Goal: Information Seeking & Learning: Find specific fact

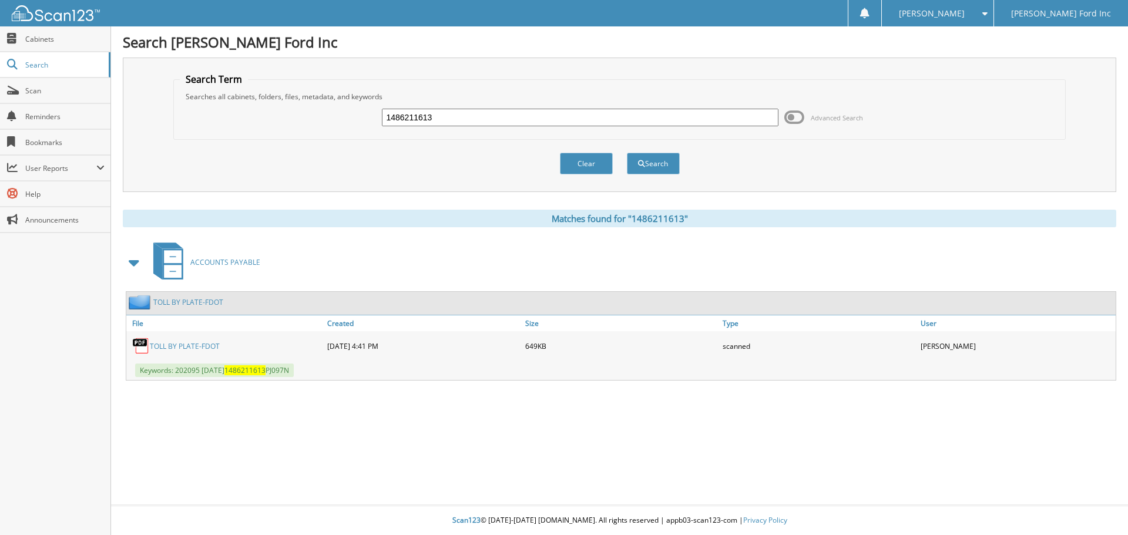
drag, startPoint x: 458, startPoint y: 118, endPoint x: 361, endPoint y: 107, distance: 96.9
click at [361, 107] on div "1486211613 Advanced Search" at bounding box center [620, 118] width 880 height 32
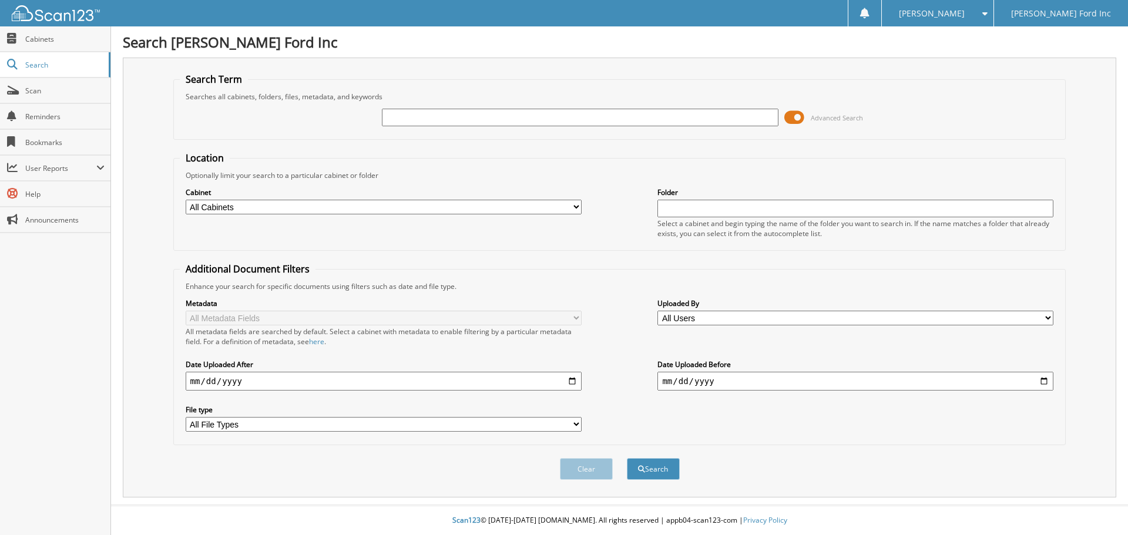
click at [792, 118] on span at bounding box center [794, 118] width 20 height 18
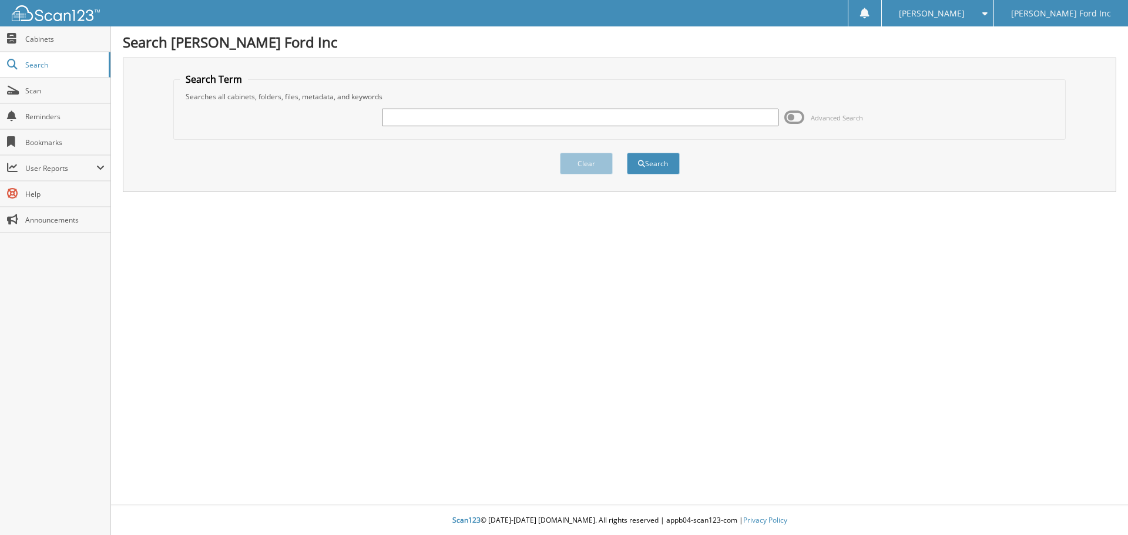
click at [503, 120] on input "text" at bounding box center [580, 118] width 396 height 18
paste input "896762013"
type input "896762013"
click at [666, 164] on button "Search" at bounding box center [653, 164] width 53 height 22
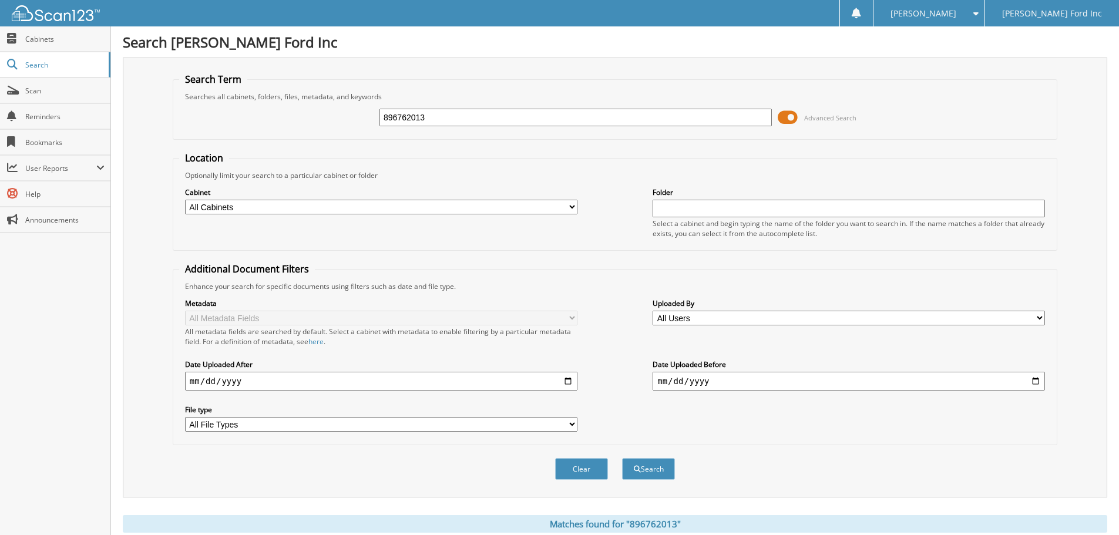
click at [786, 121] on span at bounding box center [788, 118] width 20 height 18
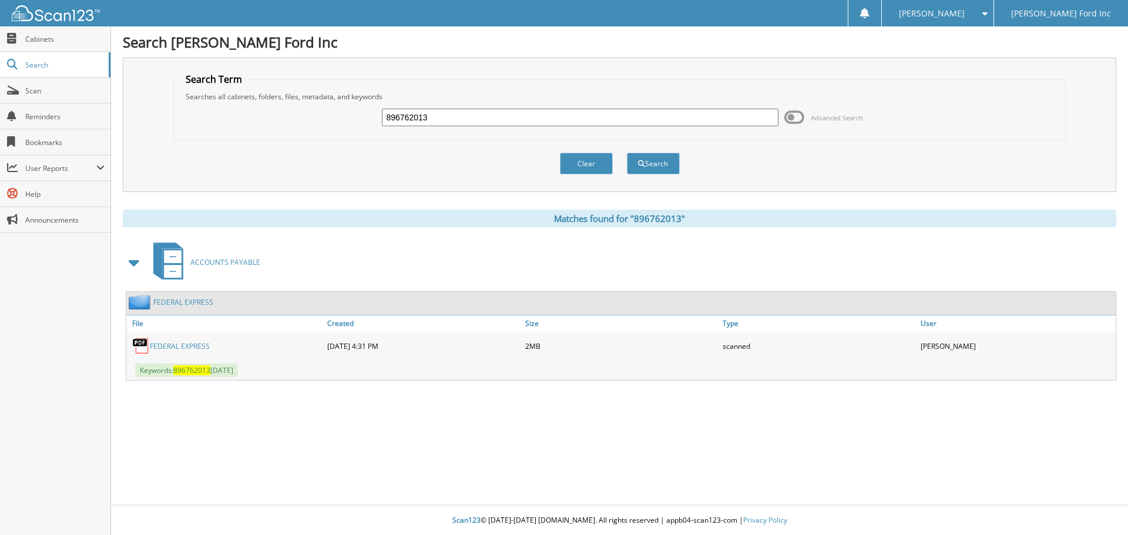
click at [161, 345] on link "FEDERAL EXPRESS" at bounding box center [180, 346] width 60 height 10
drag, startPoint x: 445, startPoint y: 117, endPoint x: 350, endPoint y: 96, distance: 98.0
click at [356, 105] on div "896762013 Advanced Search" at bounding box center [620, 118] width 880 height 32
paste input "7686750"
type input "897686750"
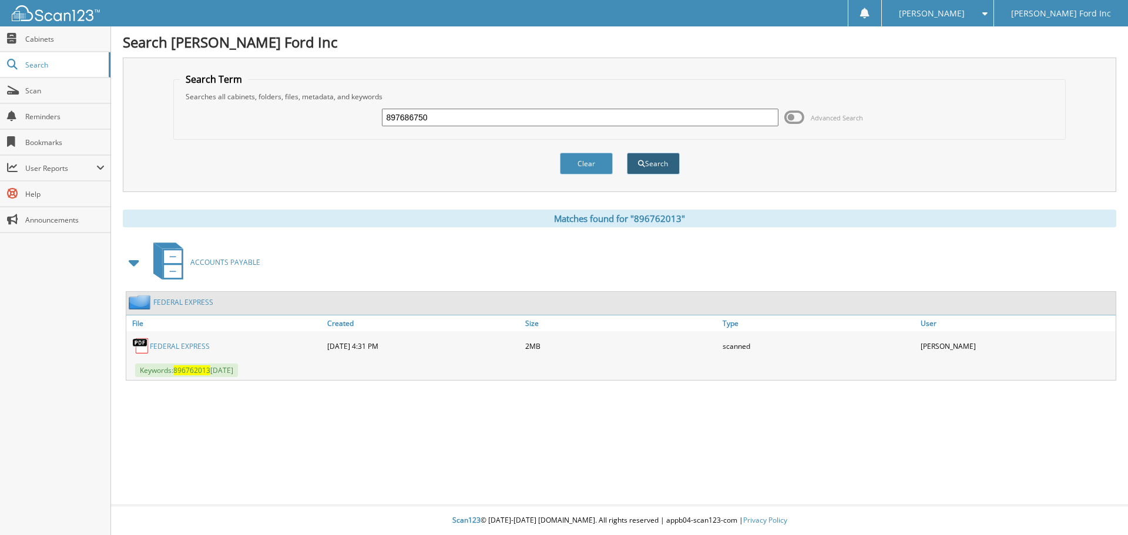
click at [664, 156] on button "Search" at bounding box center [653, 164] width 53 height 22
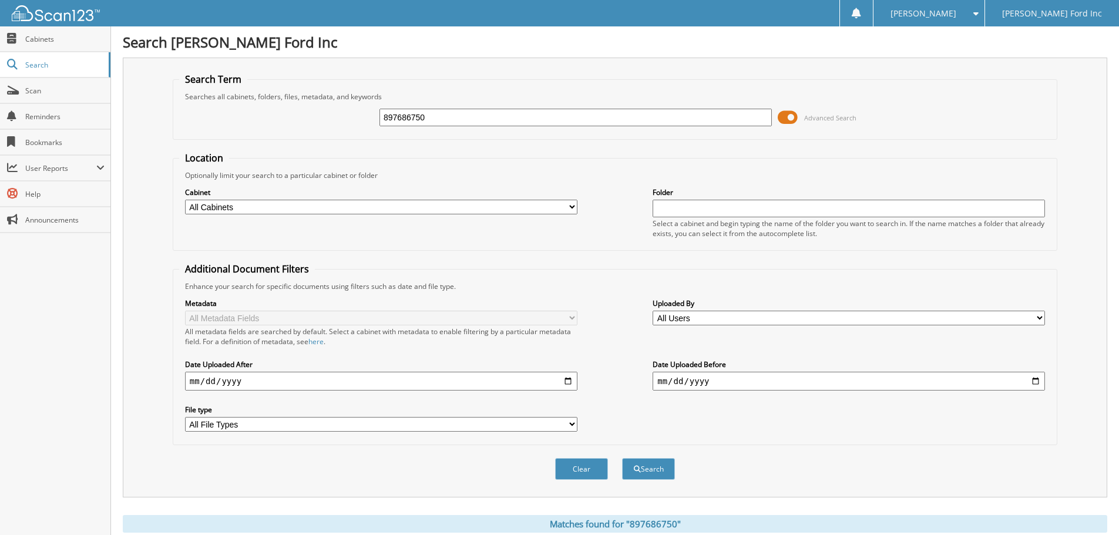
click at [790, 120] on span at bounding box center [788, 118] width 20 height 18
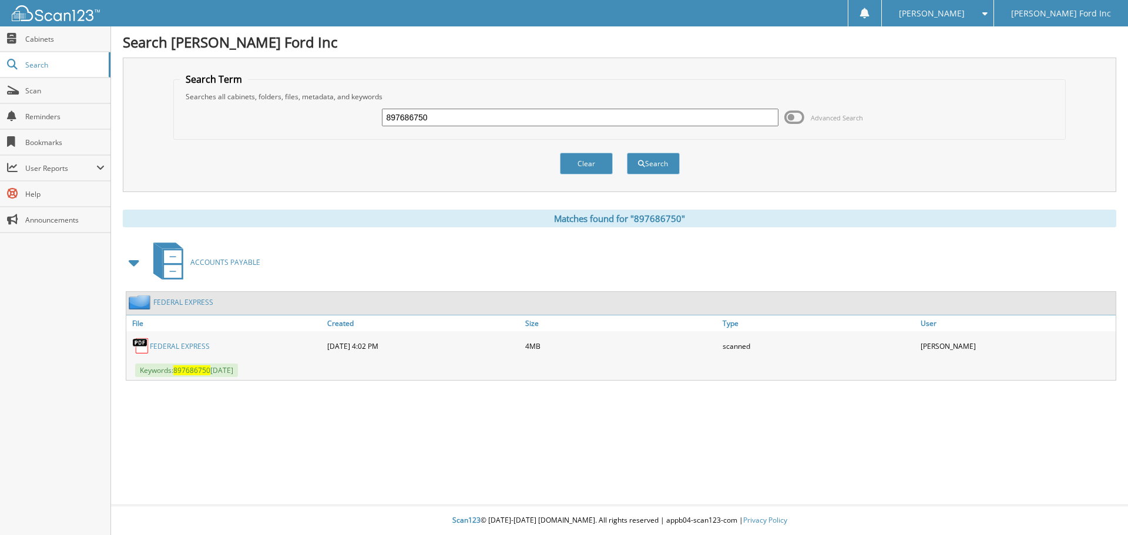
click at [189, 343] on link "FEDERAL EXPRESS" at bounding box center [180, 346] width 60 height 10
drag, startPoint x: 447, startPoint y: 114, endPoint x: 350, endPoint y: 103, distance: 97.6
click at [350, 103] on div "897686750 Advanced Search" at bounding box center [620, 118] width 880 height 32
paste input "4563458"
type input "894563458"
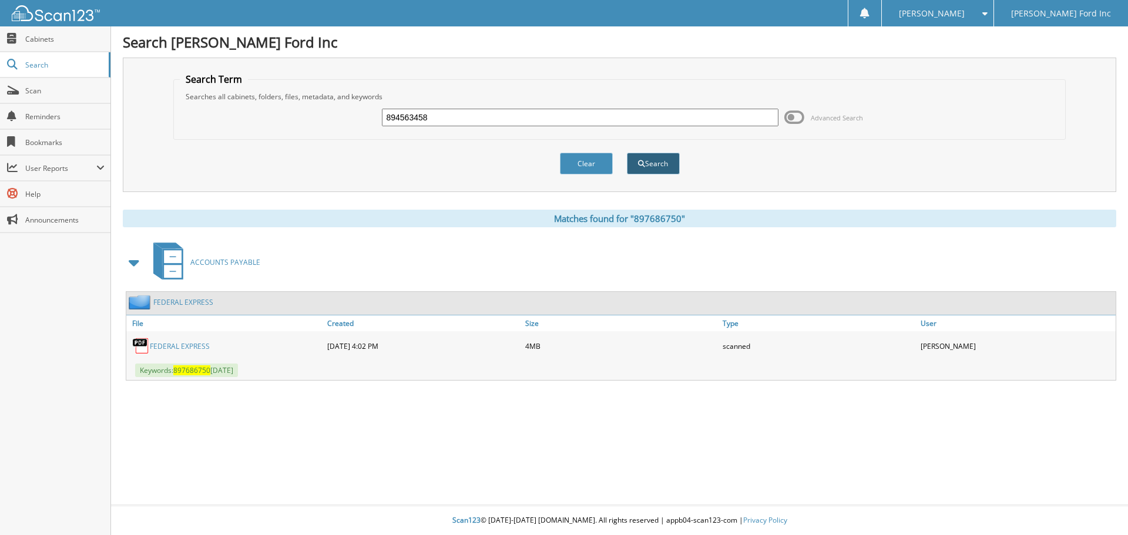
click at [668, 160] on button "Search" at bounding box center [653, 164] width 53 height 22
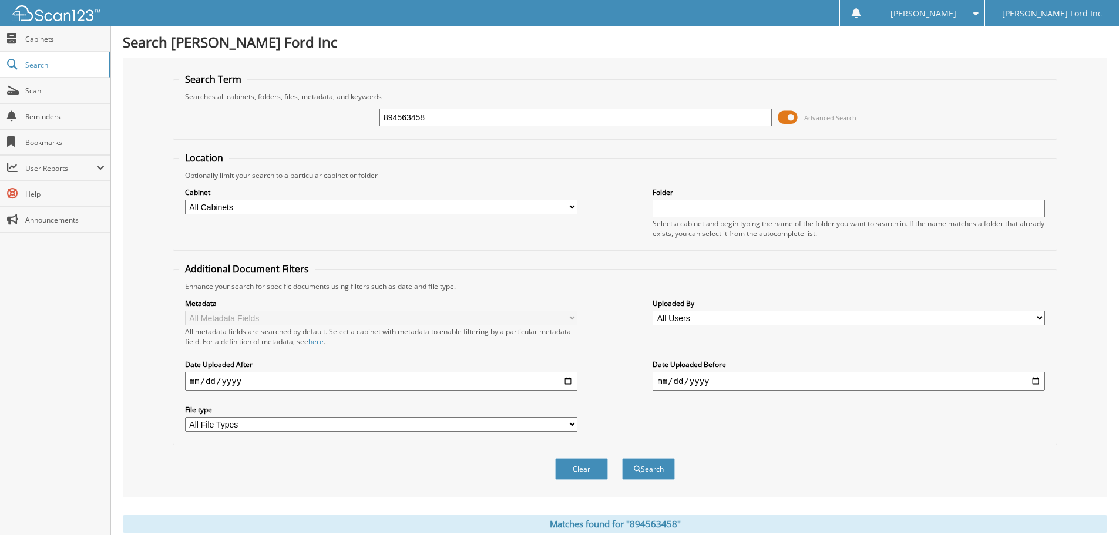
click at [791, 118] on span at bounding box center [788, 118] width 20 height 18
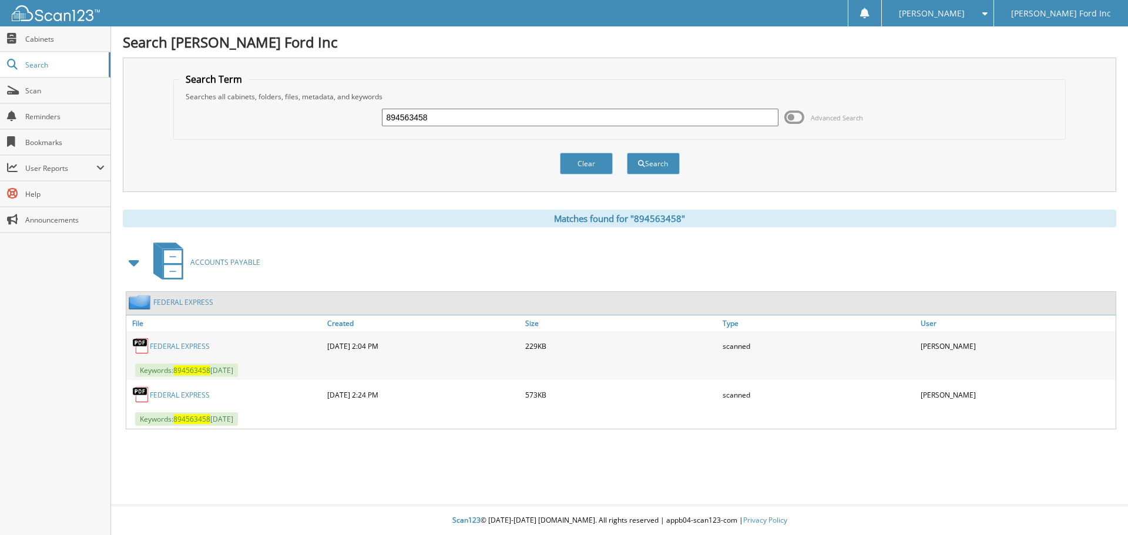
click at [166, 391] on link "FEDERAL EXPRESS" at bounding box center [180, 395] width 60 height 10
drag, startPoint x: 439, startPoint y: 109, endPoint x: 353, endPoint y: 109, distance: 85.8
click at [353, 109] on div "894563458 Advanced Search" at bounding box center [620, 118] width 880 height 32
paste input "3763420"
type input "893763420"
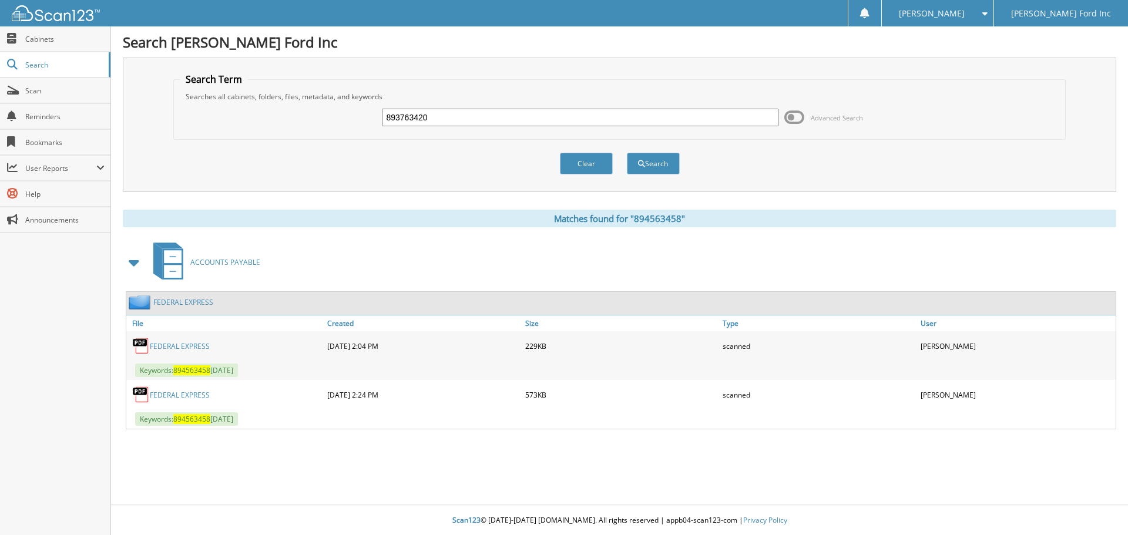
click at [627, 153] on button "Search" at bounding box center [653, 164] width 53 height 22
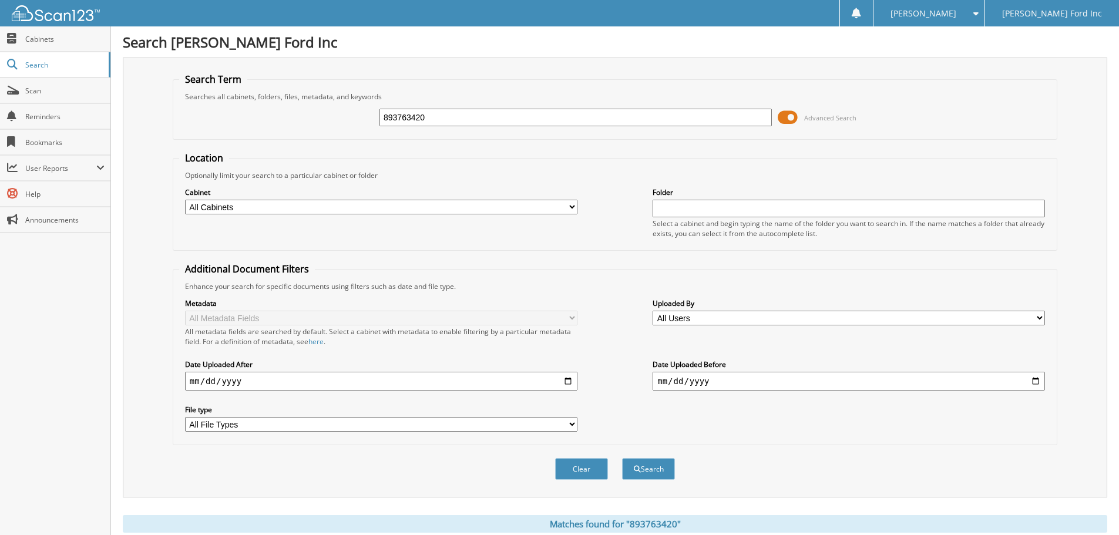
click at [784, 118] on span at bounding box center [788, 118] width 20 height 18
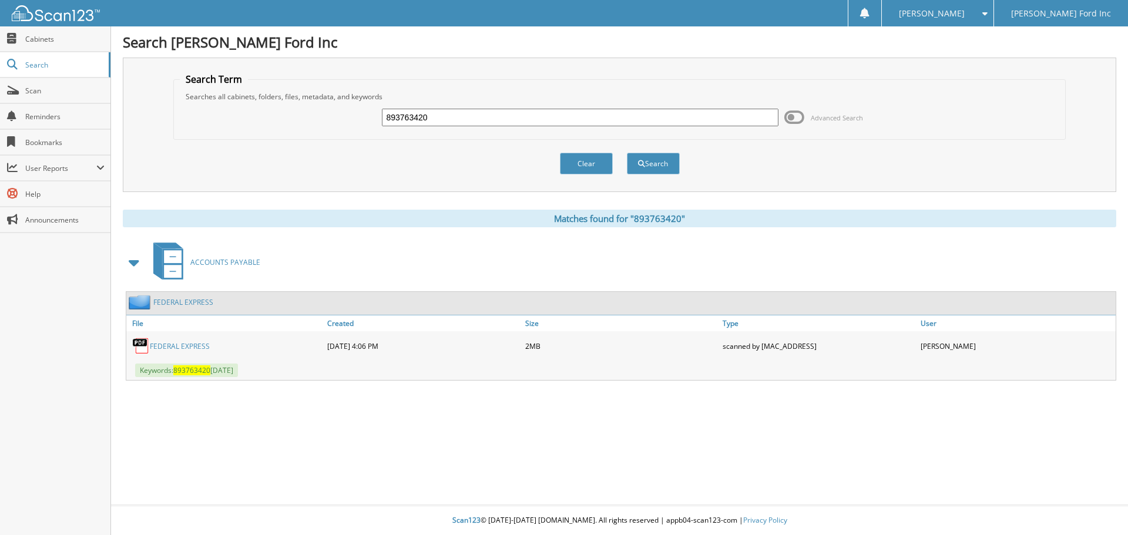
click at [183, 344] on link "FEDERAL EXPRESS" at bounding box center [180, 346] width 60 height 10
drag, startPoint x: 439, startPoint y: 116, endPoint x: 357, endPoint y: 110, distance: 81.9
click at [357, 110] on div "893763420 Advanced Search" at bounding box center [620, 118] width 880 height 32
paste input "5229383"
type input "895229383"
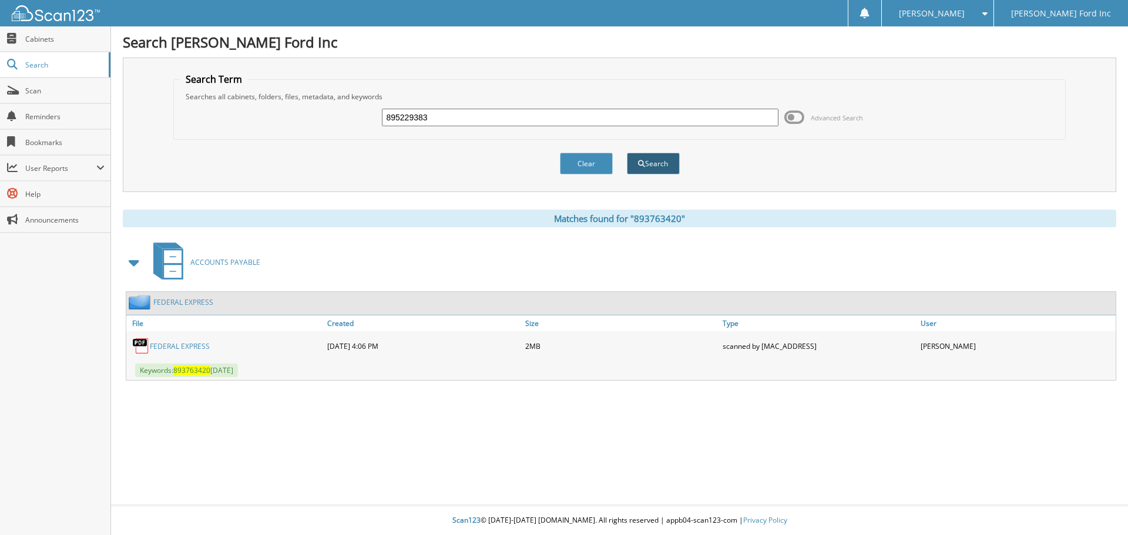
click at [669, 162] on button "Search" at bounding box center [653, 164] width 53 height 22
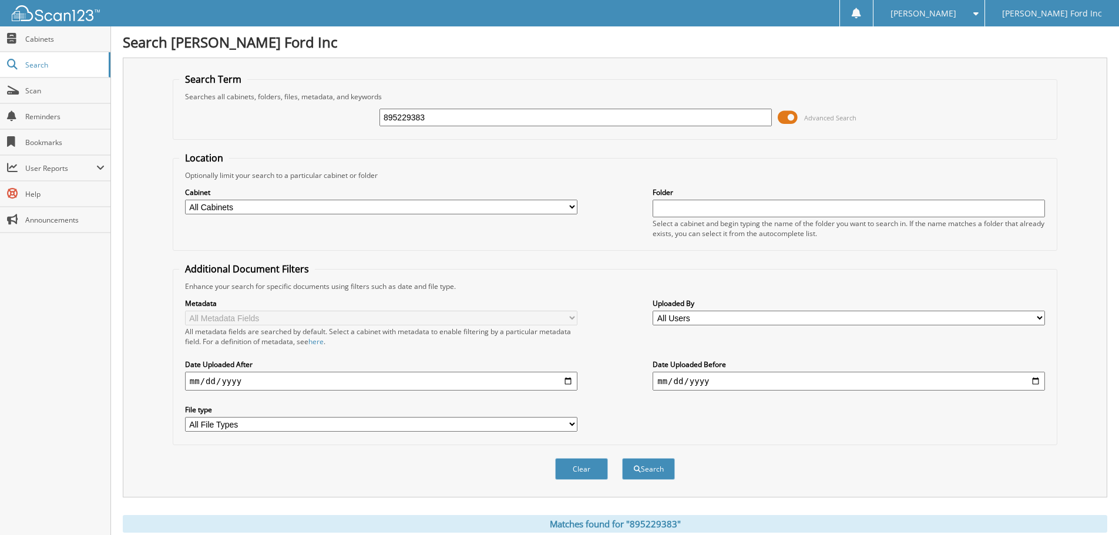
click at [786, 115] on span at bounding box center [788, 118] width 20 height 18
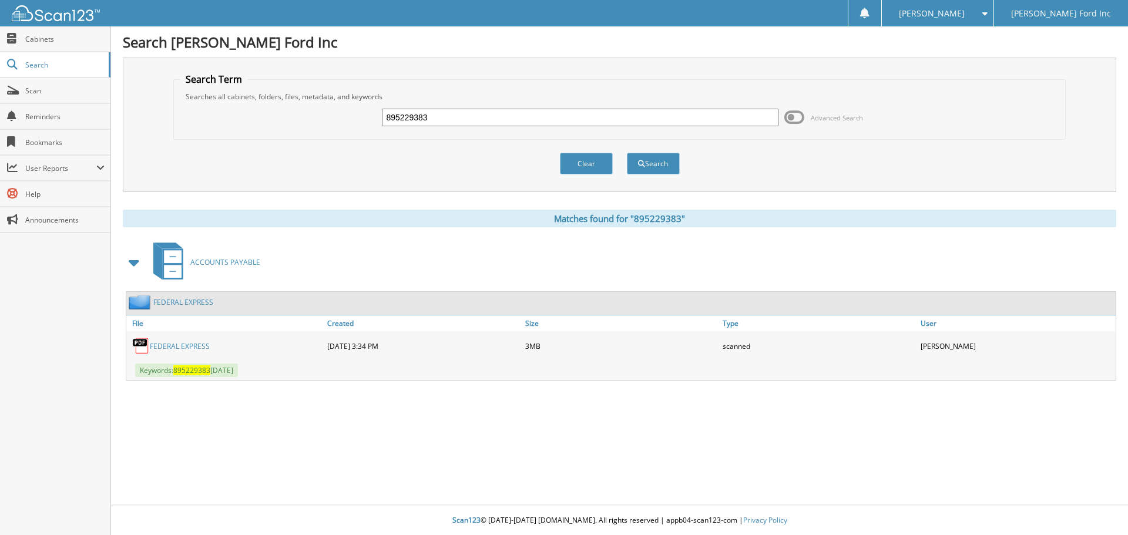
click at [170, 348] on link "FEDERAL EXPRESS" at bounding box center [180, 346] width 60 height 10
drag, startPoint x: 445, startPoint y: 119, endPoint x: 353, endPoint y: 113, distance: 93.0
click at [354, 113] on div "895229383 Advanced Search" at bounding box center [620, 118] width 880 height 32
paste input "953371"
type input "895953371"
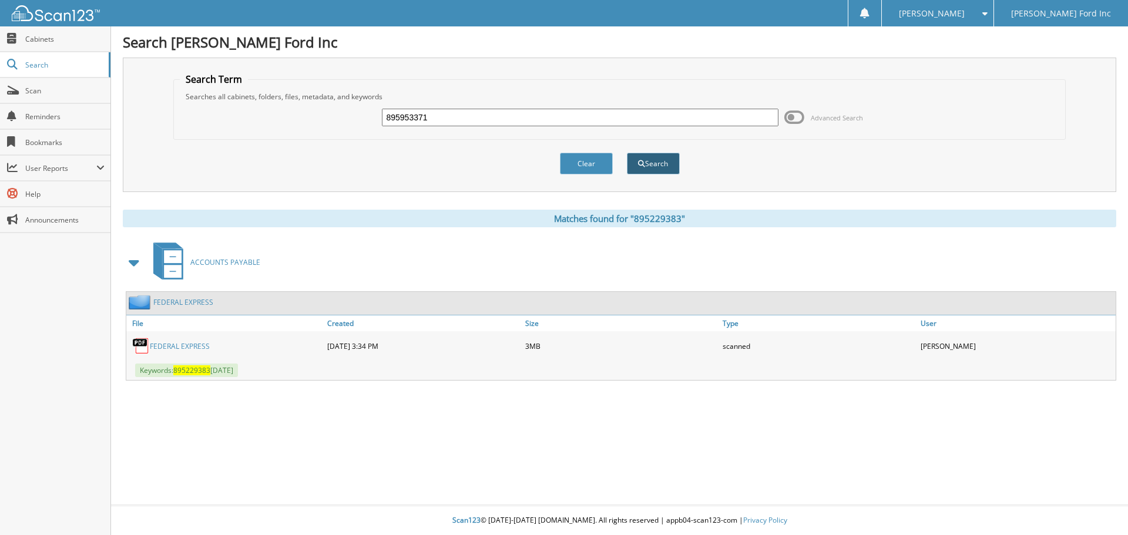
click at [660, 166] on button "Search" at bounding box center [653, 164] width 53 height 22
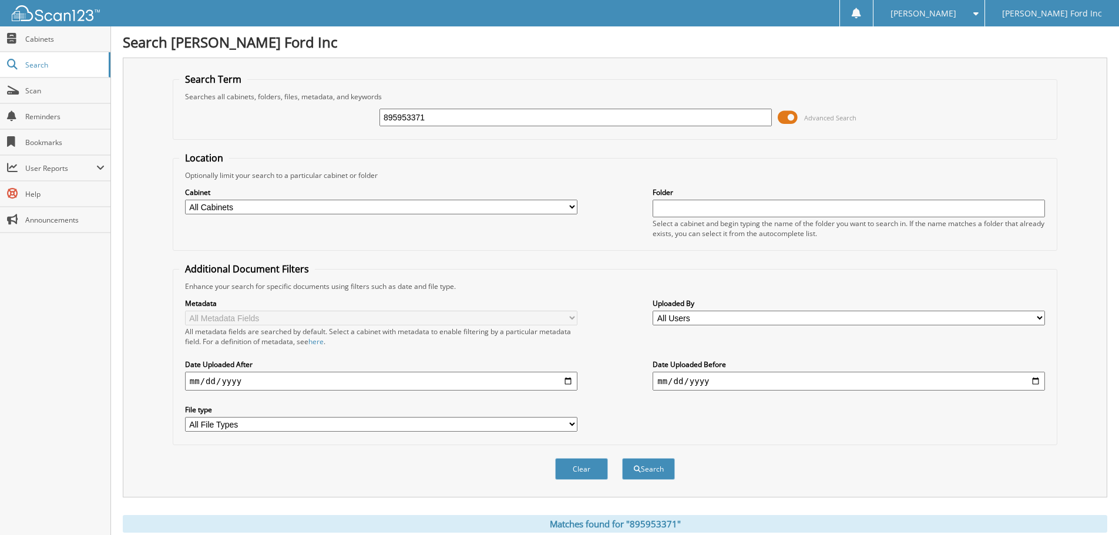
click at [790, 114] on span at bounding box center [788, 118] width 20 height 18
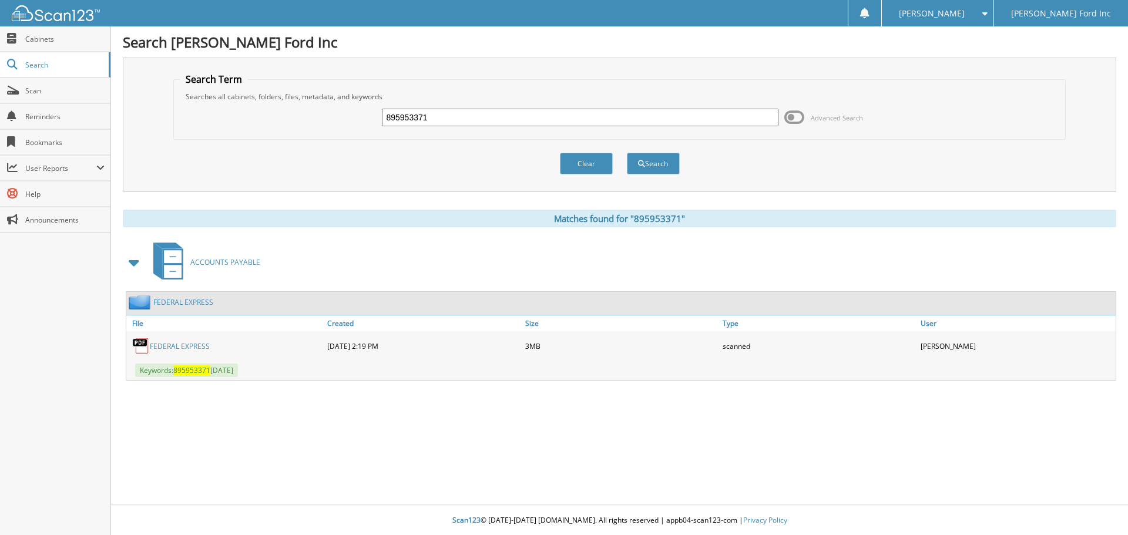
click at [163, 344] on link "FEDERAL EXPRESS" at bounding box center [180, 346] width 60 height 10
drag, startPoint x: 415, startPoint y: 106, endPoint x: 357, endPoint y: 105, distance: 58.2
click at [357, 105] on div "895953371 Advanced Search" at bounding box center [620, 118] width 880 height 32
paste input "897686750"
type input "897686750"
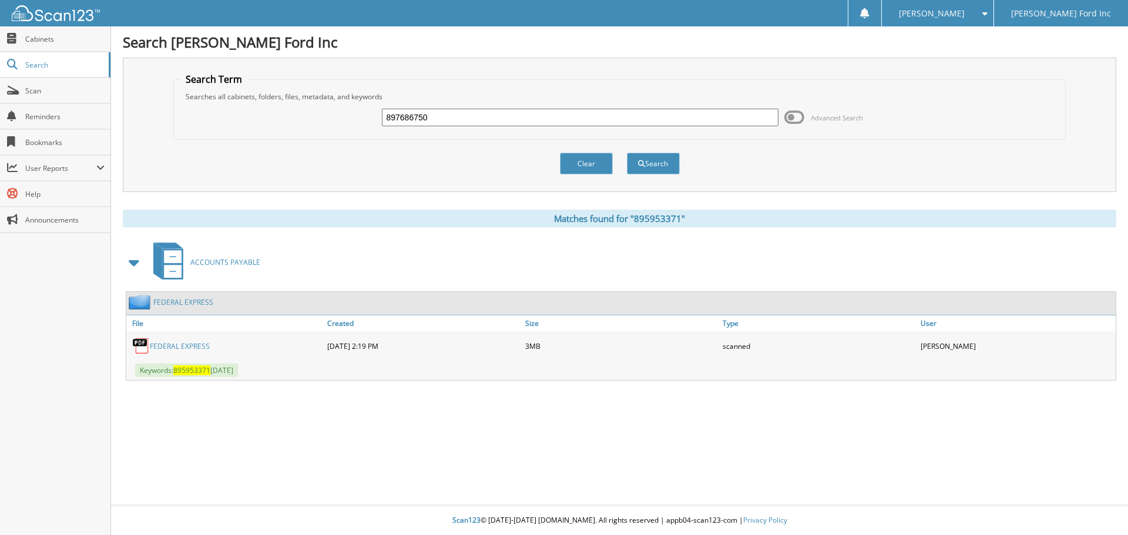
click at [627, 153] on button "Search" at bounding box center [653, 164] width 53 height 22
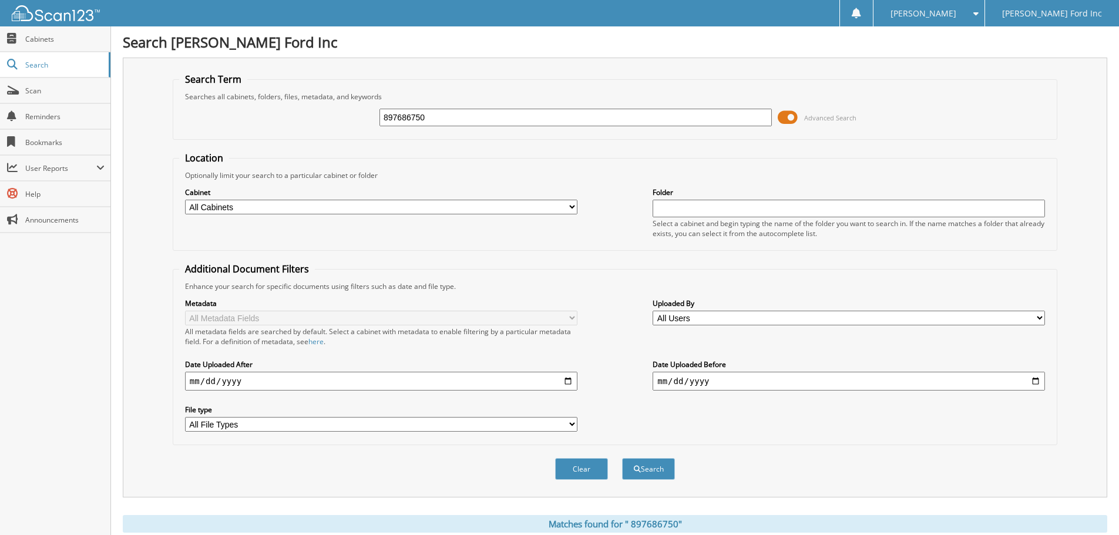
click at [787, 117] on span at bounding box center [788, 118] width 20 height 18
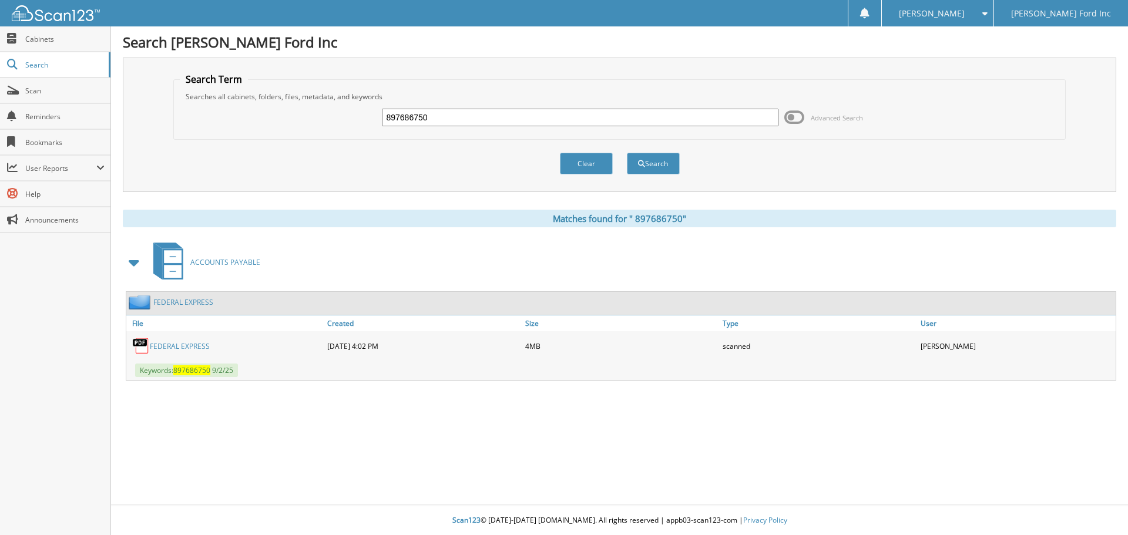
click at [171, 345] on link "F E D E R A L E X P R E S S" at bounding box center [180, 346] width 60 height 10
drag, startPoint x: 414, startPoint y: 116, endPoint x: 363, endPoint y: 111, distance: 50.7
click at [364, 112] on div "897686750 Advanced Search" at bounding box center [620, 118] width 880 height 32
paste input "896762013"
type input "896762013"
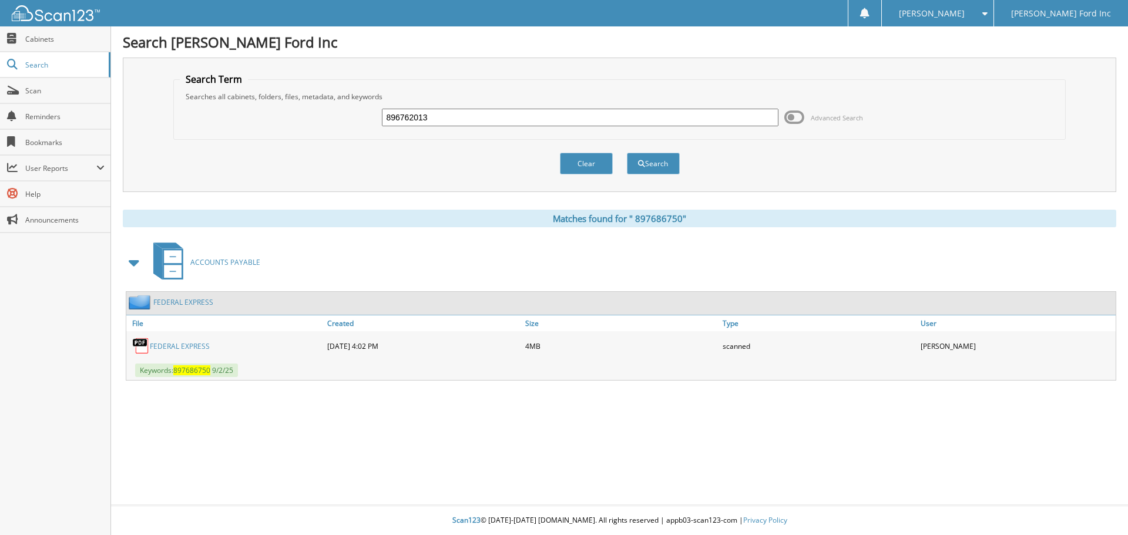
click at [627, 153] on button "Search" at bounding box center [653, 164] width 53 height 22
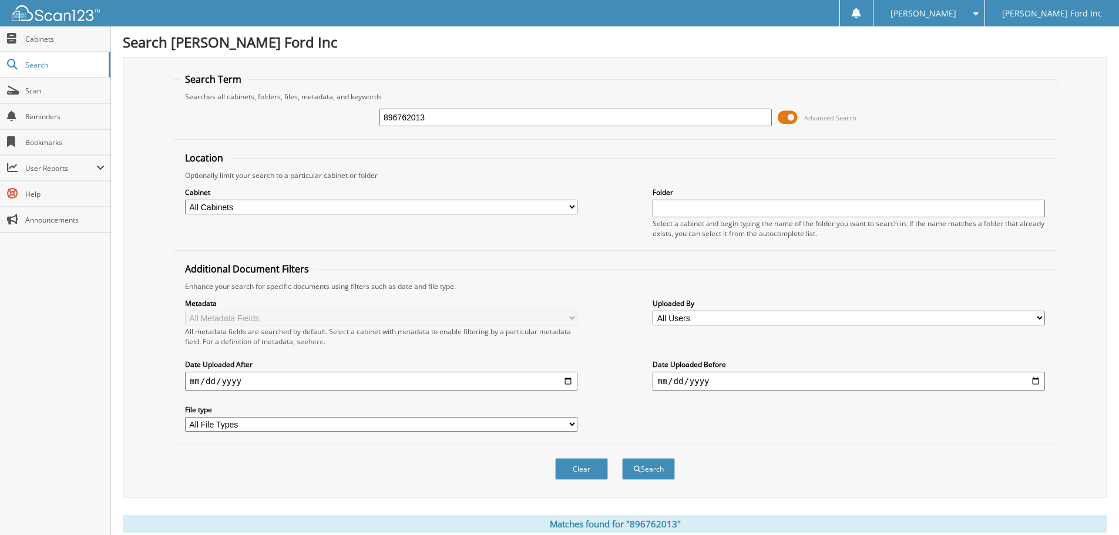
click at [791, 119] on span at bounding box center [788, 118] width 20 height 18
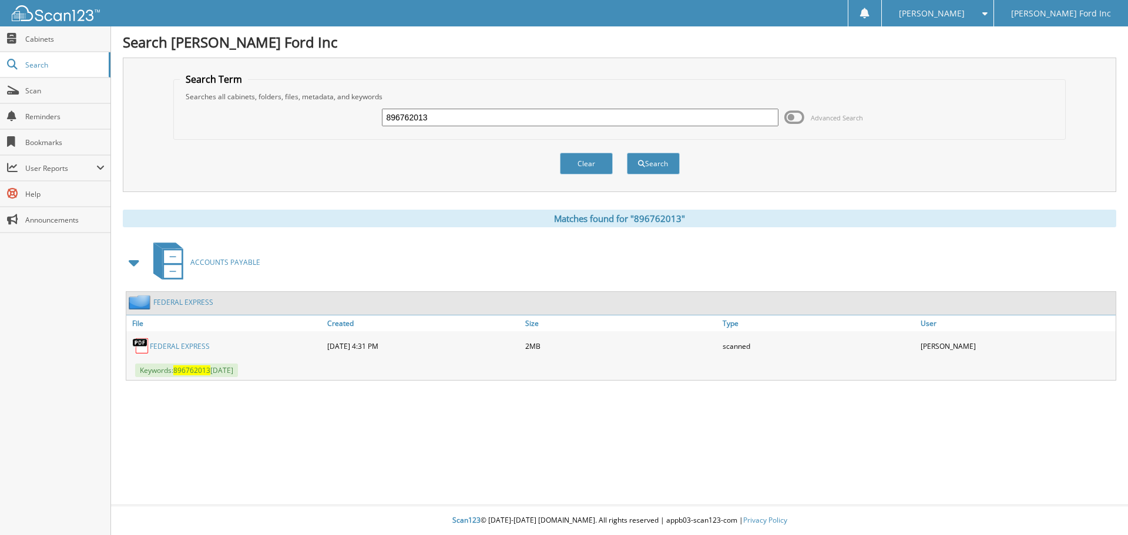
click at [189, 345] on link "FEDERAL EXPRESS" at bounding box center [180, 346] width 60 height 10
drag, startPoint x: 433, startPoint y: 114, endPoint x: 321, endPoint y: 105, distance: 112.6
click at [321, 105] on div "896762013 Advanced Search" at bounding box center [620, 118] width 880 height 32
paste input "5953371"
type input "895953371"
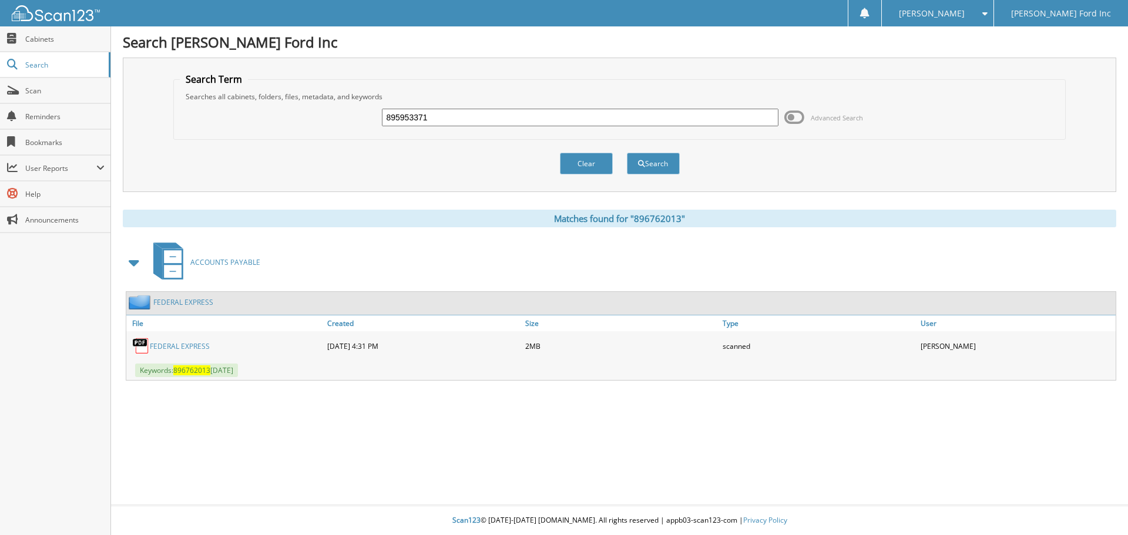
click at [627, 153] on button "Search" at bounding box center [653, 164] width 53 height 22
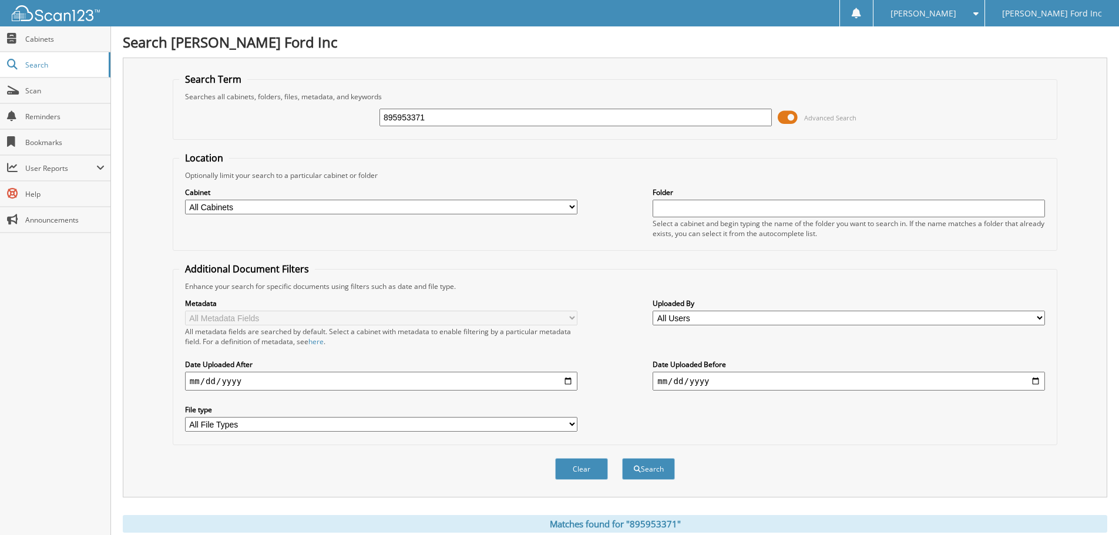
click at [791, 116] on span at bounding box center [788, 118] width 20 height 18
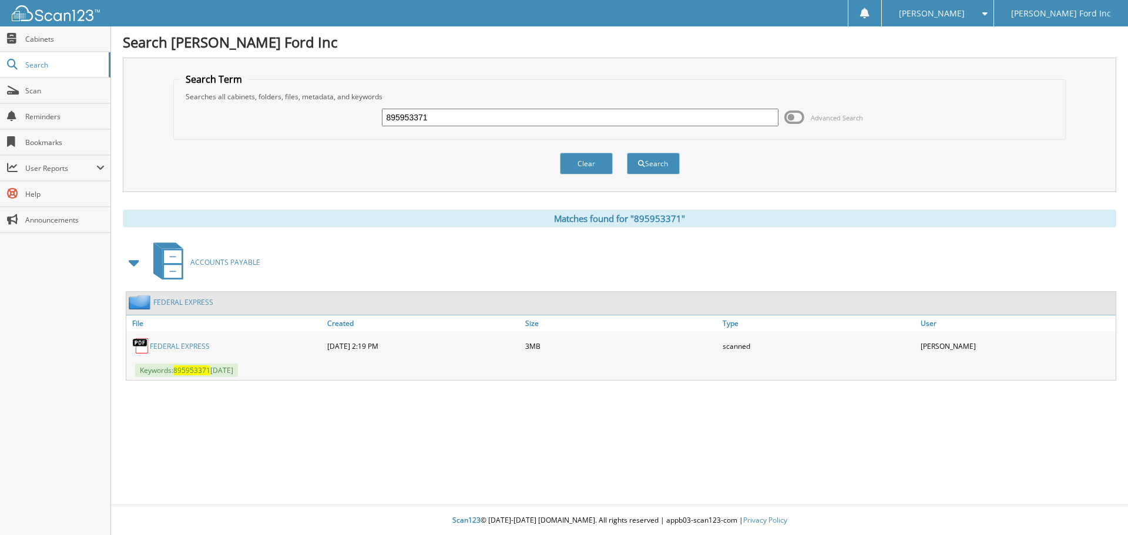
click at [174, 344] on link "FEDERAL EXPRESS" at bounding box center [180, 346] width 60 height 10
drag, startPoint x: 444, startPoint y: 114, endPoint x: 316, endPoint y: 95, distance: 129.5
click at [317, 97] on fieldset "Search Term Searches all cabinets, folders, files, metadata, and keywords 89595…" at bounding box center [619, 106] width 893 height 67
paste input "895229383"
type input "895229383"
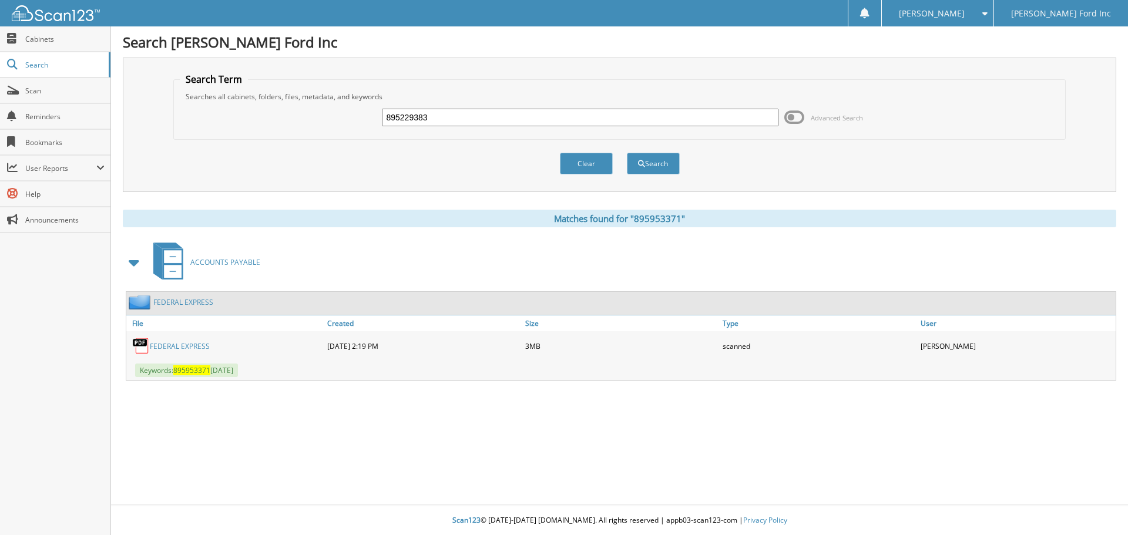
click at [627, 153] on button "Search" at bounding box center [653, 164] width 53 height 22
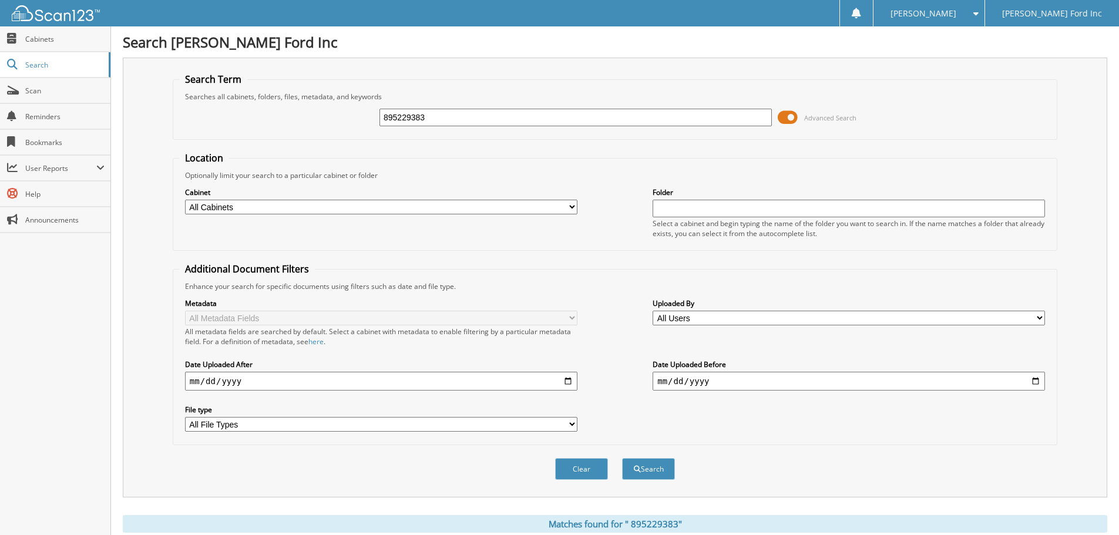
click at [792, 115] on span at bounding box center [788, 118] width 20 height 18
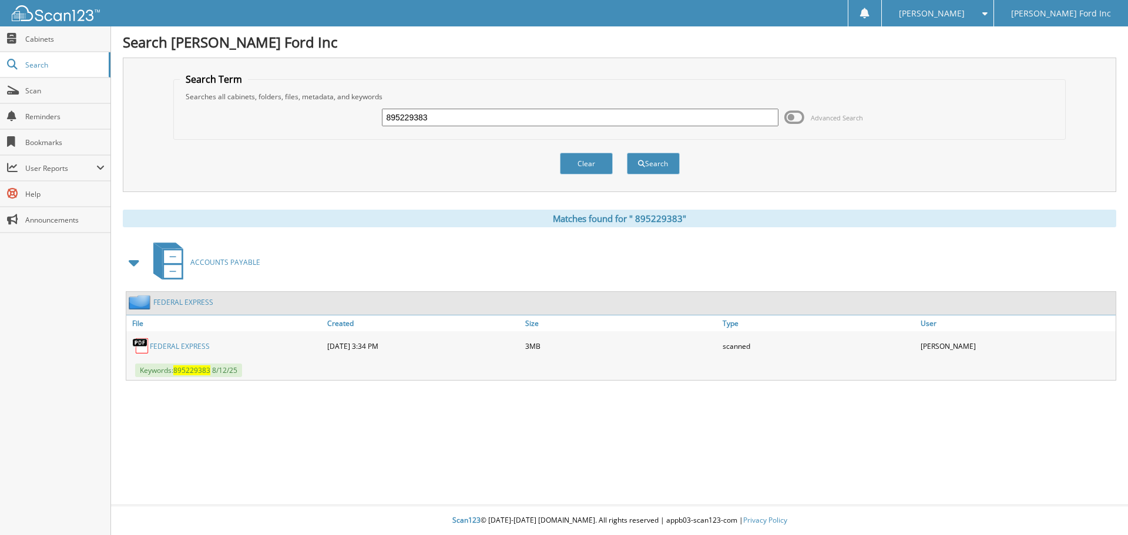
click at [200, 348] on link "F E D E R A L E X P R E S S" at bounding box center [180, 346] width 60 height 10
drag, startPoint x: 438, startPoint y: 116, endPoint x: 365, endPoint y: 99, distance: 74.8
click at [365, 99] on fieldset "Search Term Searches all cabinets, folders, files, metadata, and keywords 89522…" at bounding box center [619, 106] width 893 height 67
paste input "894563458"
type input "894563458"
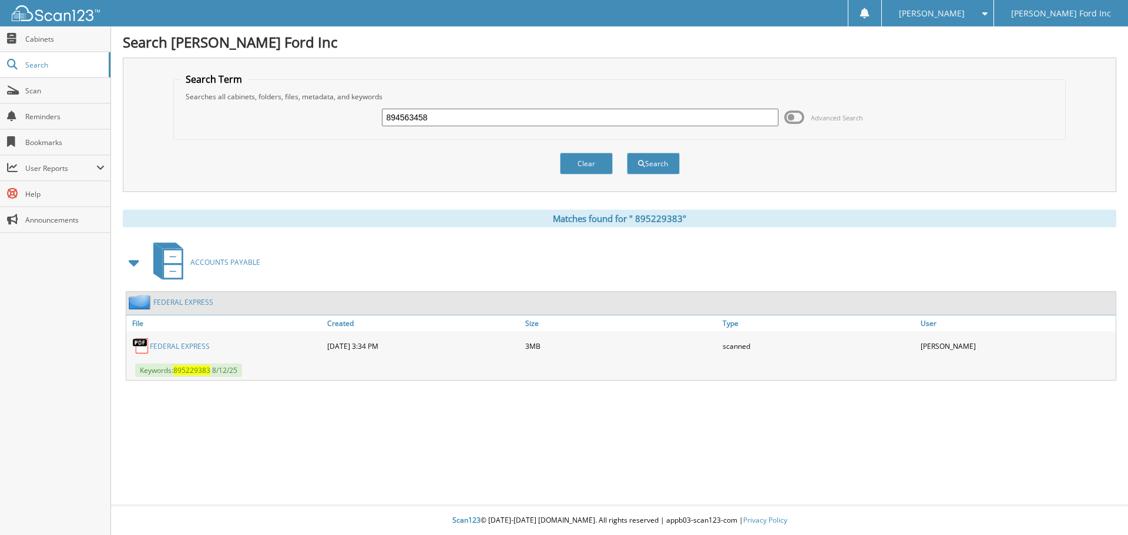
click at [627, 153] on button "Search" at bounding box center [653, 164] width 53 height 22
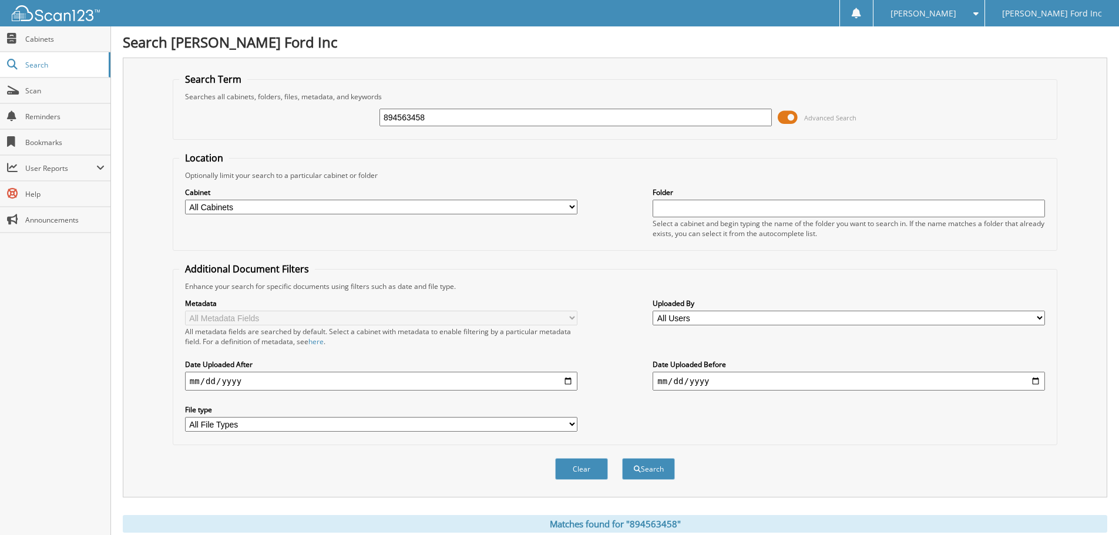
click at [795, 117] on span at bounding box center [788, 118] width 20 height 18
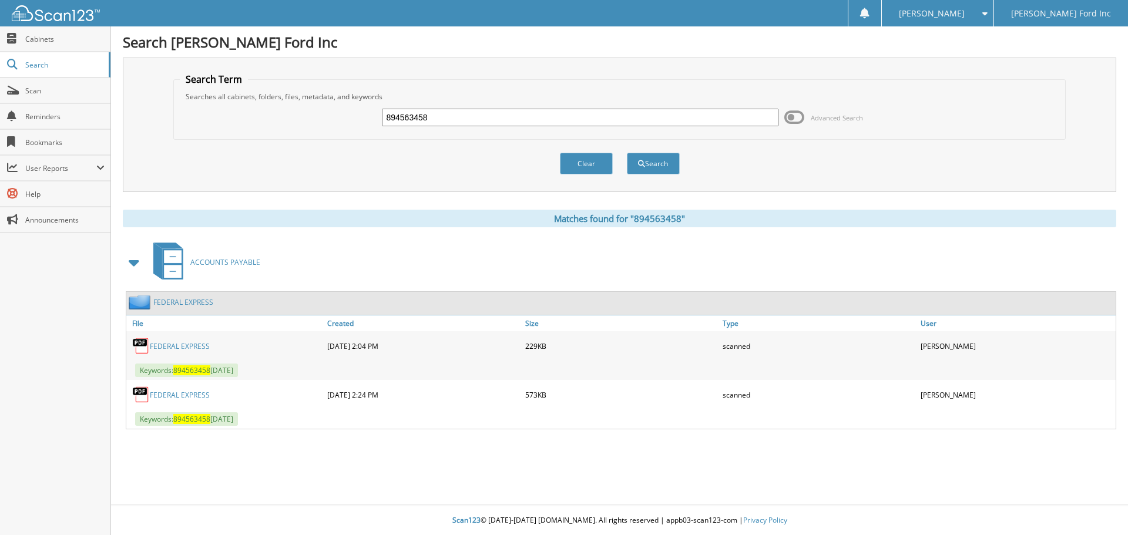
click at [180, 397] on link "FEDERAL EXPRESS" at bounding box center [180, 395] width 60 height 10
drag, startPoint x: 440, startPoint y: 114, endPoint x: 341, endPoint y: 108, distance: 99.5
click at [344, 111] on div "894563458 Advanced Search" at bounding box center [620, 118] width 880 height 32
paste input "893763420"
type input "893763420"
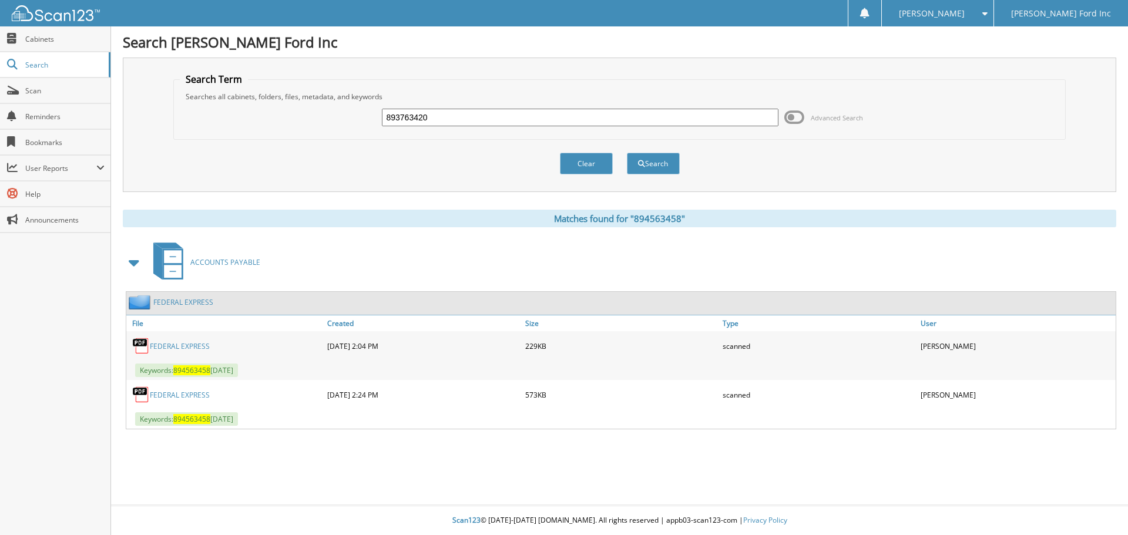
click at [627, 153] on button "Search" at bounding box center [653, 164] width 53 height 22
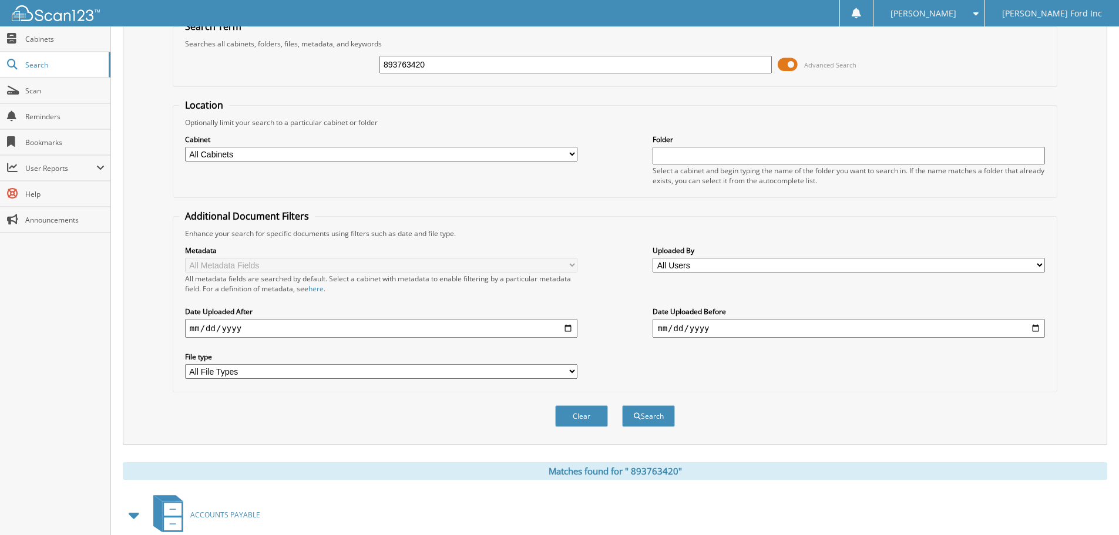
scroll to position [187, 0]
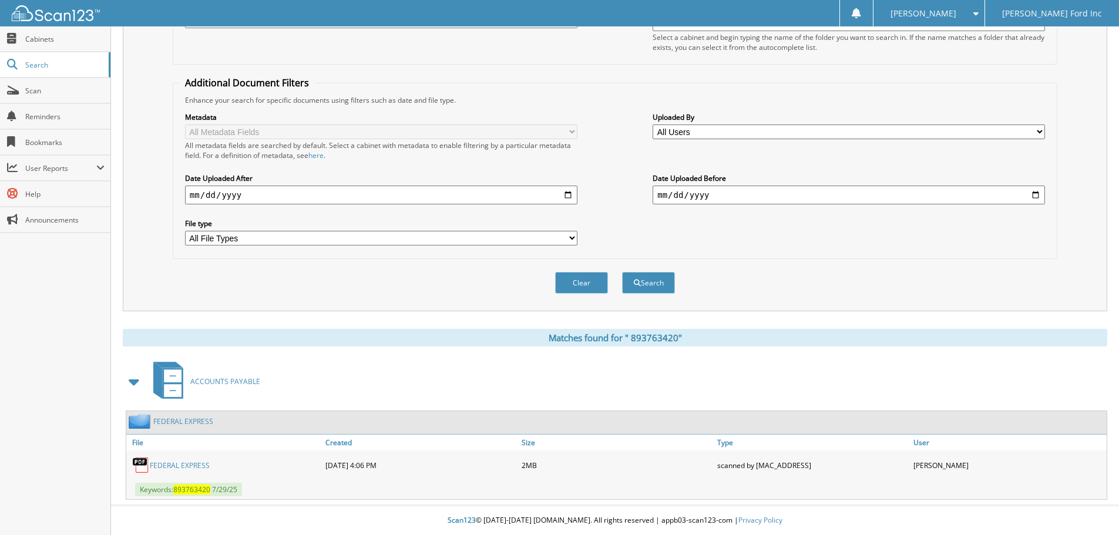
click at [177, 466] on link "F E D E R A L E X P R E S S" at bounding box center [180, 466] width 60 height 10
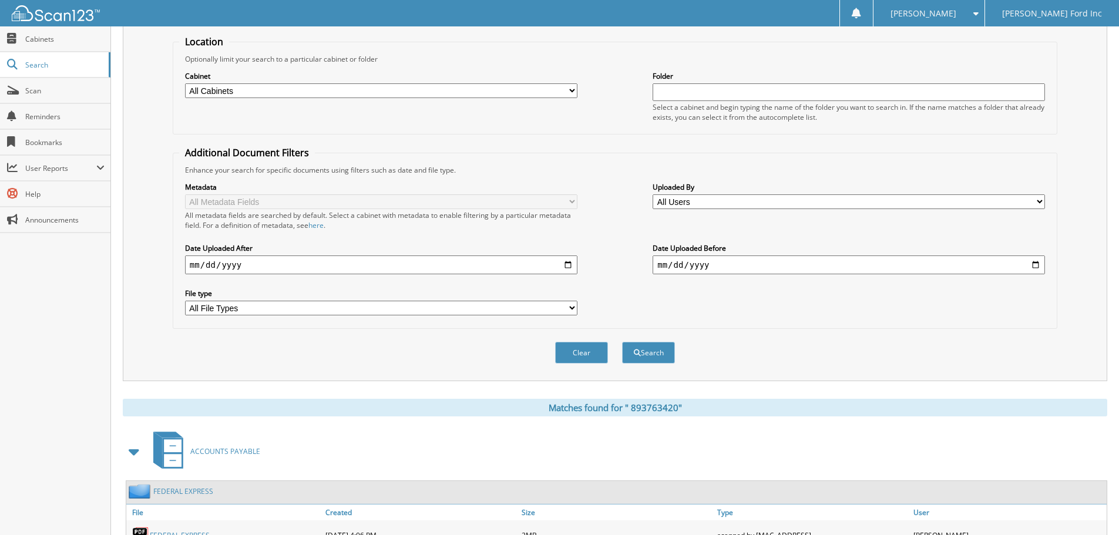
scroll to position [0, 0]
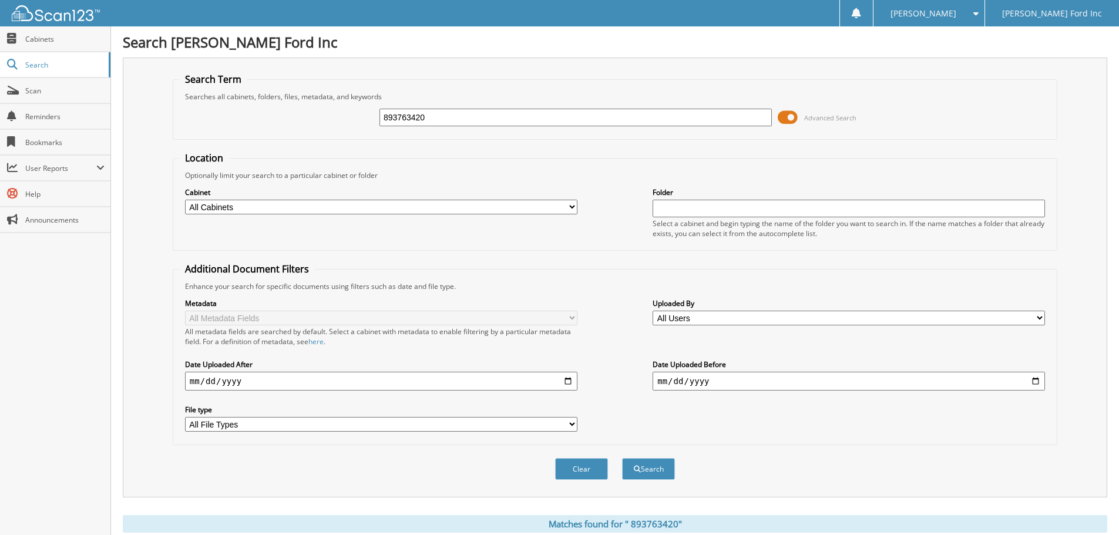
drag, startPoint x: 451, startPoint y: 110, endPoint x: 300, endPoint y: 108, distance: 151.0
click at [302, 109] on div "893763420 Advanced Search" at bounding box center [615, 118] width 872 height 32
paste input "106991"
type input "893106991"
click at [622, 458] on button "Search" at bounding box center [648, 469] width 53 height 22
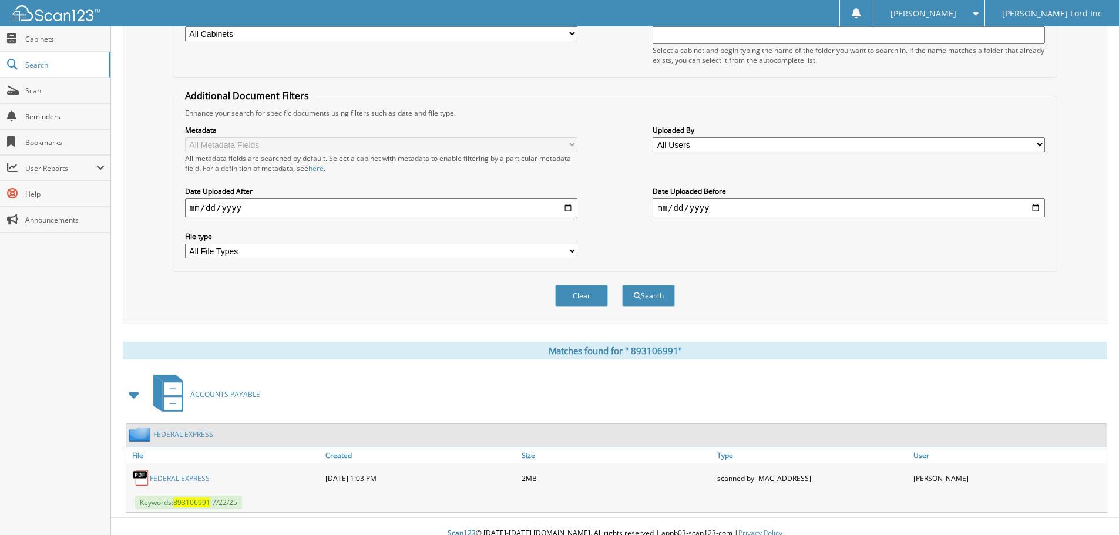
scroll to position [187, 0]
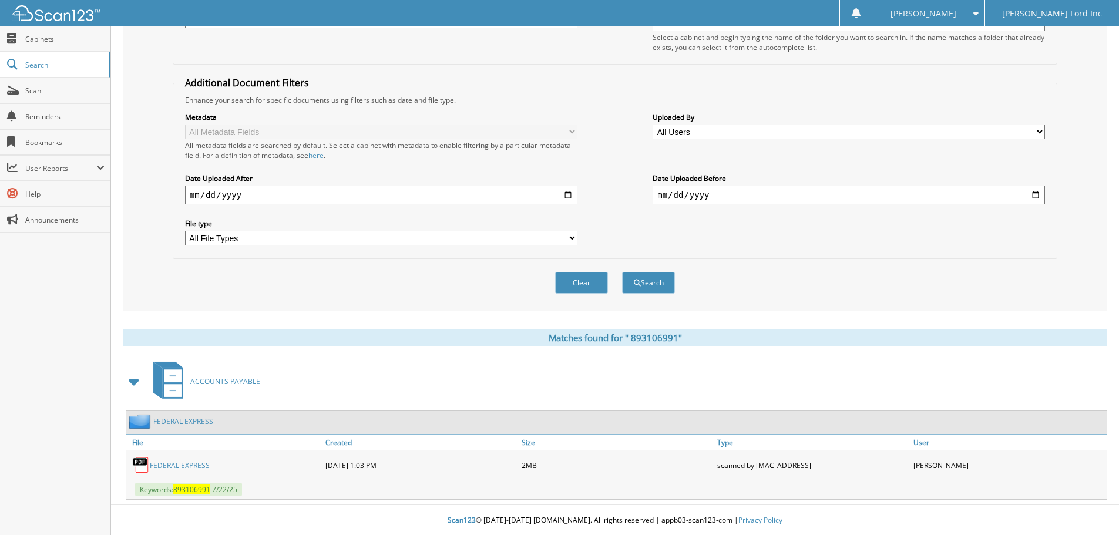
click at [193, 465] on link "F E D E R A L E X P R E S S" at bounding box center [180, 466] width 60 height 10
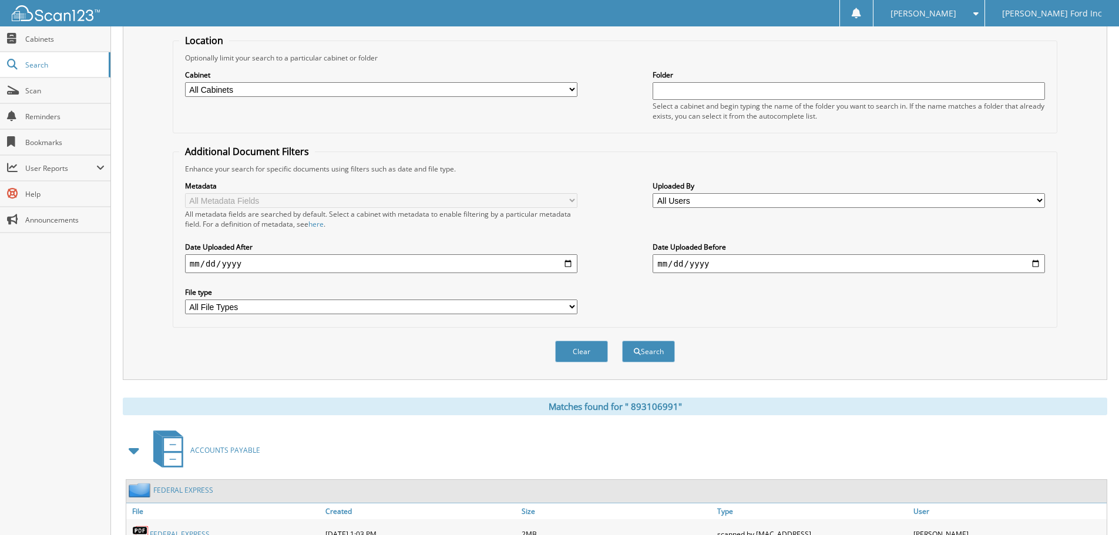
scroll to position [0, 0]
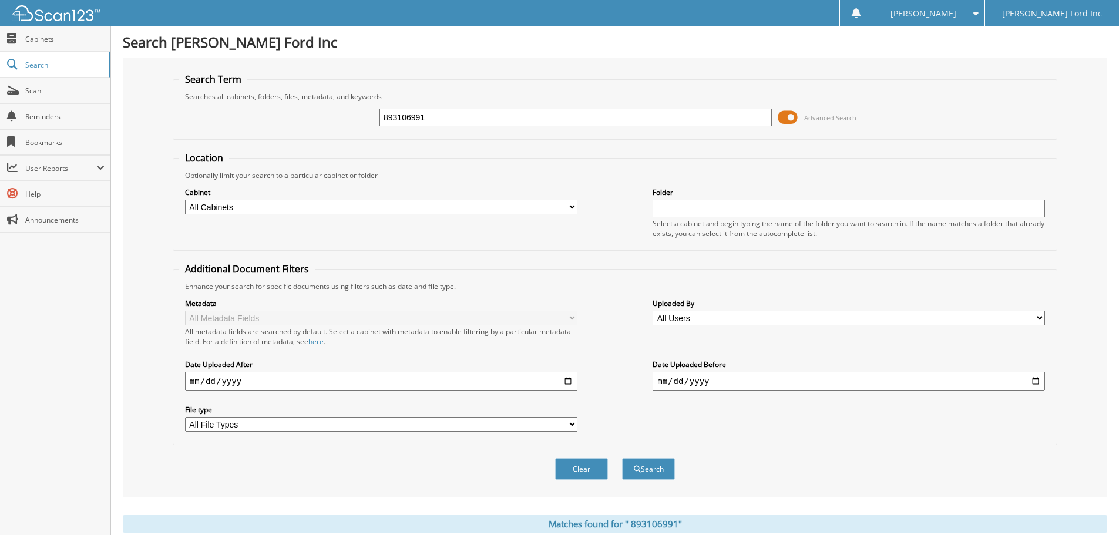
drag, startPoint x: 457, startPoint y: 116, endPoint x: 302, endPoint y: 112, distance: 154.6
click at [302, 112] on div "893106991 Advanced Search" at bounding box center [615, 118] width 872 height 32
paste input "2387327"
type input "892387327"
click at [622, 458] on button "Search" at bounding box center [648, 469] width 53 height 22
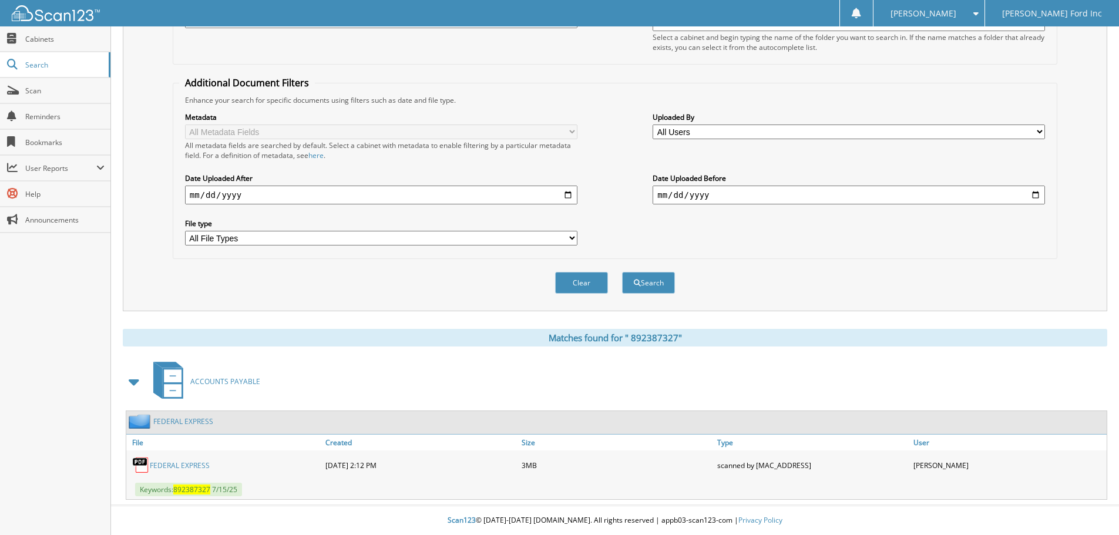
scroll to position [187, 0]
click at [187, 462] on link "F E D E R A L E X P R E S S" at bounding box center [180, 466] width 60 height 10
